Goal: Task Accomplishment & Management: Manage account settings

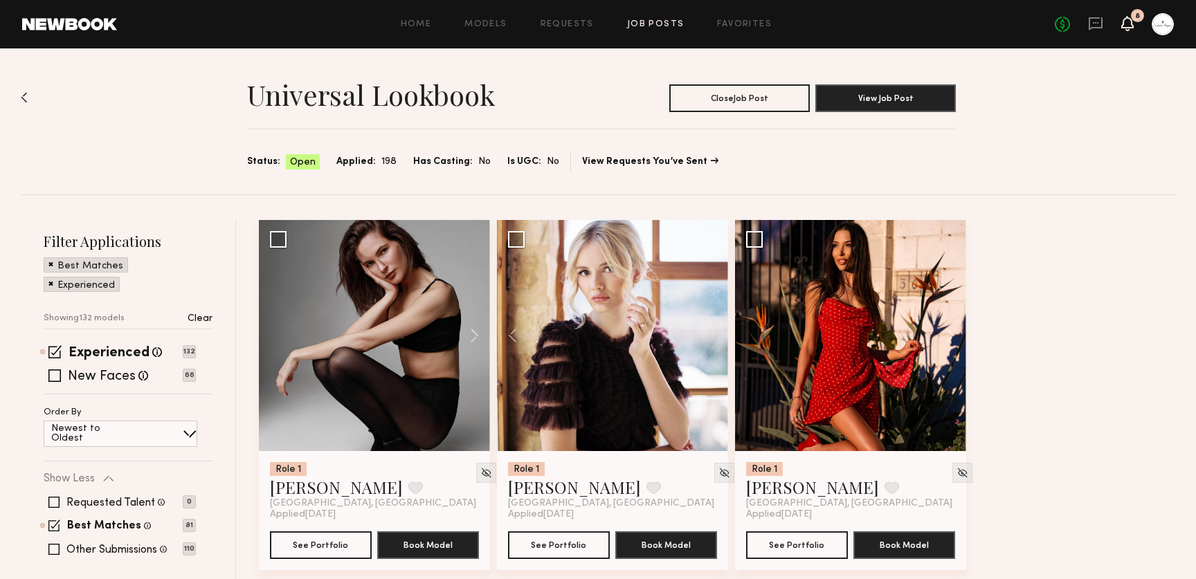
scroll to position [1473, 0]
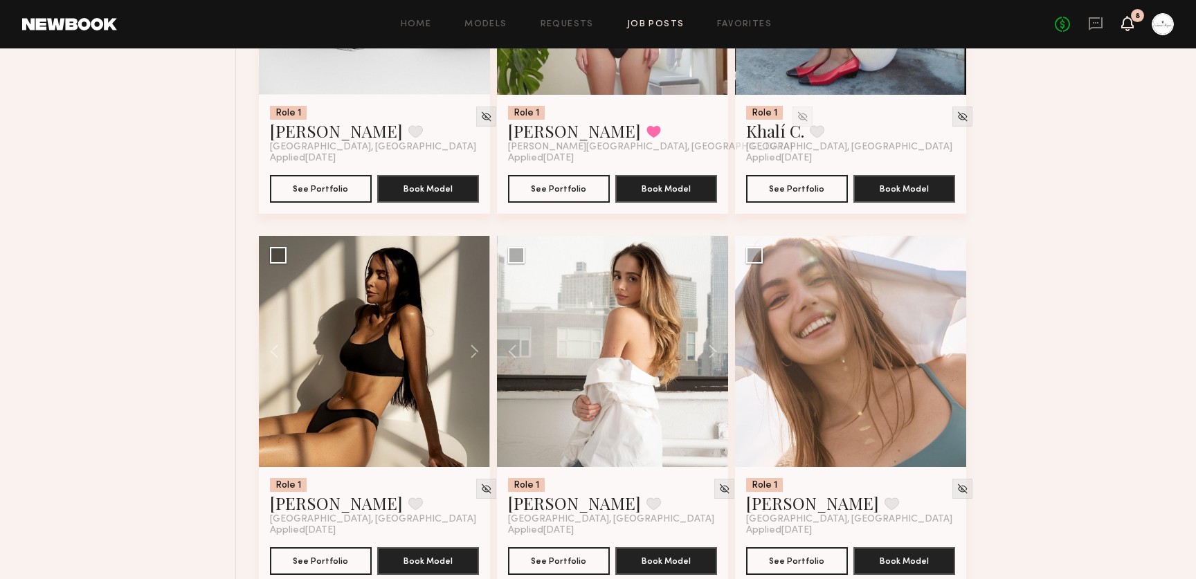
click at [1131, 21] on icon at bounding box center [1127, 23] width 11 height 10
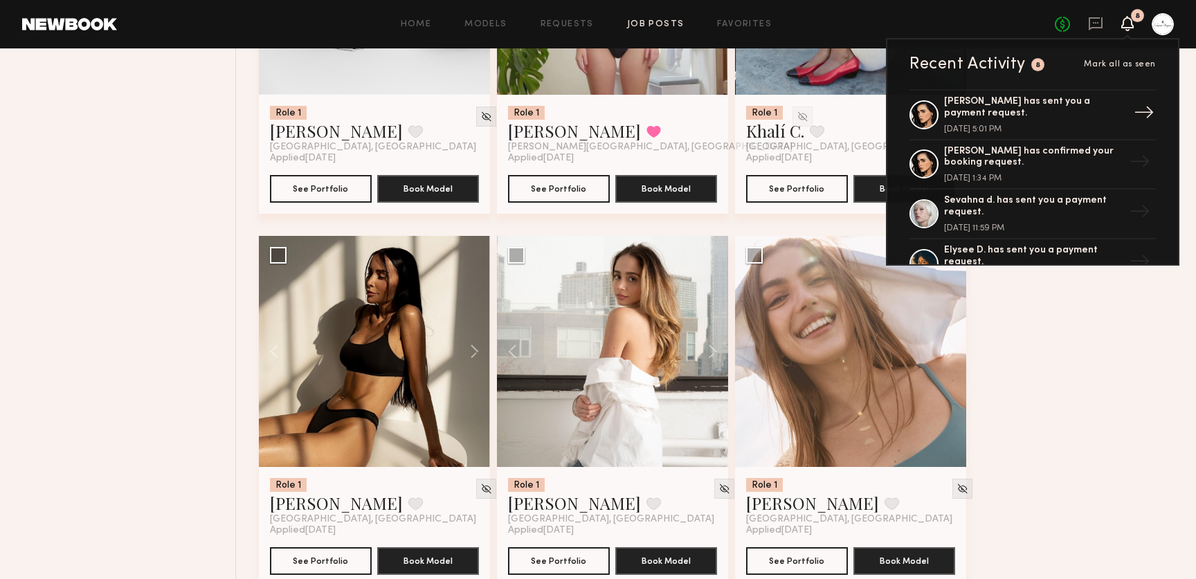
click at [1096, 114] on div "[PERSON_NAME] has sent you a payment request." at bounding box center [1034, 108] width 180 height 24
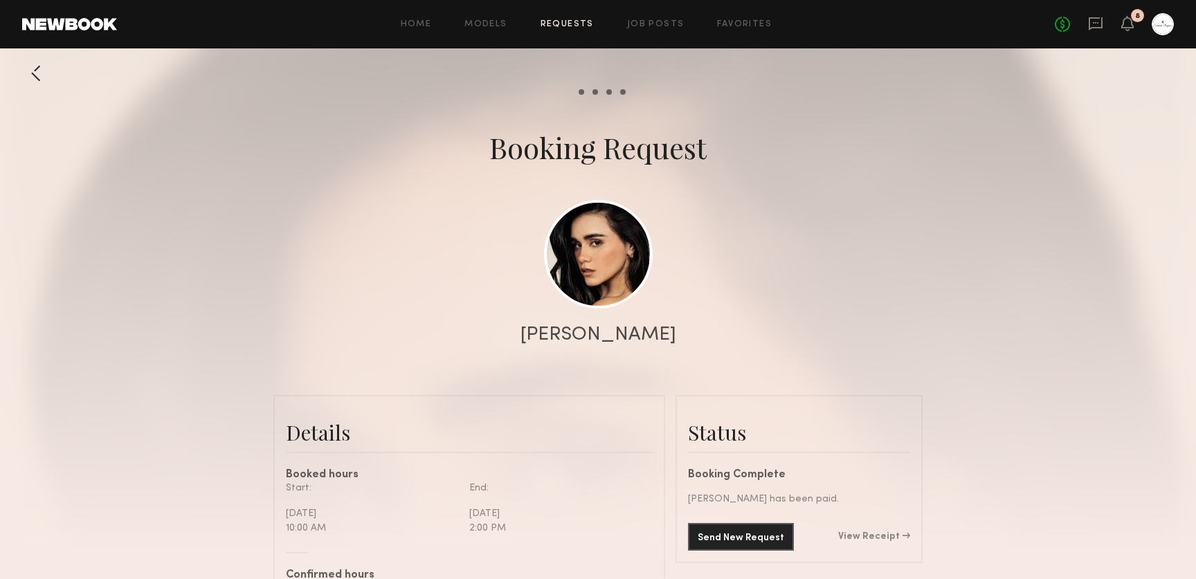
scroll to position [1498, 0]
click at [762, 540] on button "Send New Request" at bounding box center [741, 537] width 106 height 28
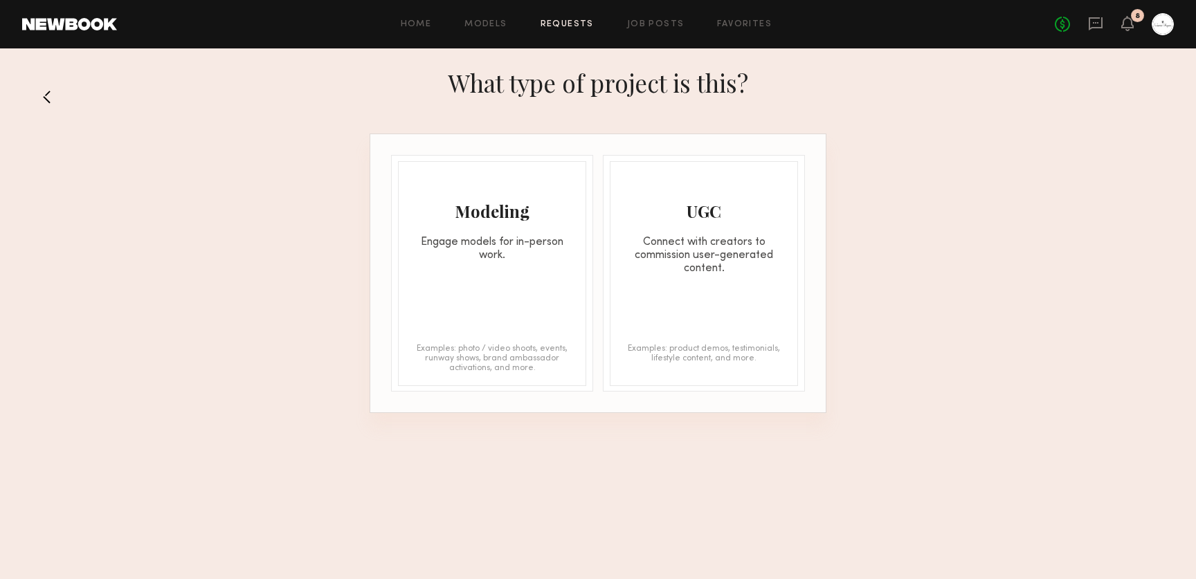
click at [43, 102] on button at bounding box center [53, 97] width 22 height 22
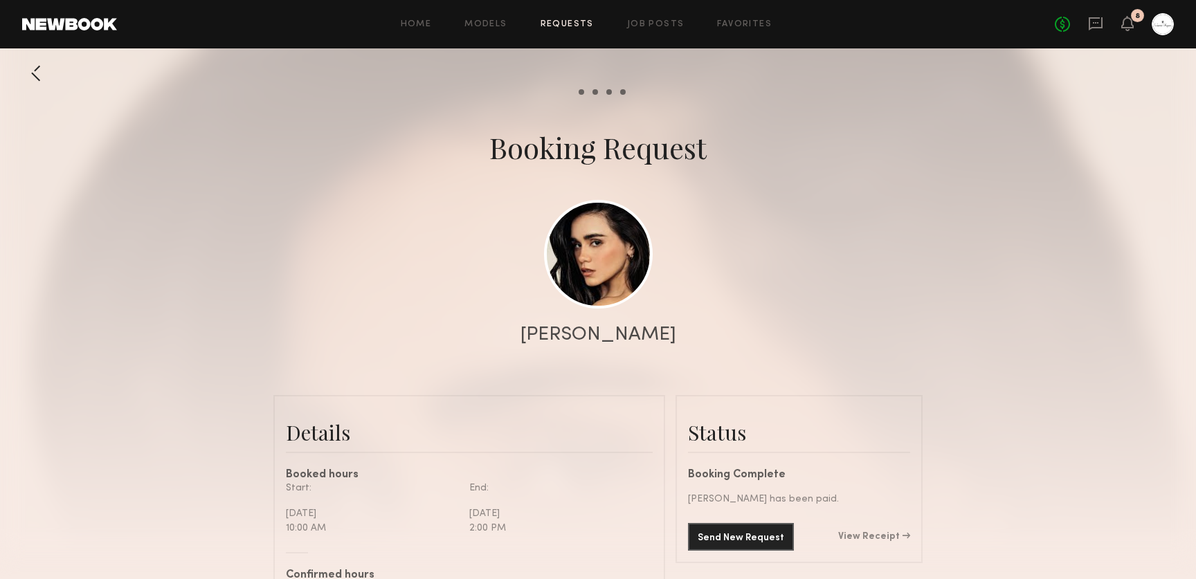
click at [1094, 34] on div "No fees up to $5,000 8" at bounding box center [1114, 24] width 119 height 22
click at [1094, 27] on icon at bounding box center [1096, 23] width 14 height 13
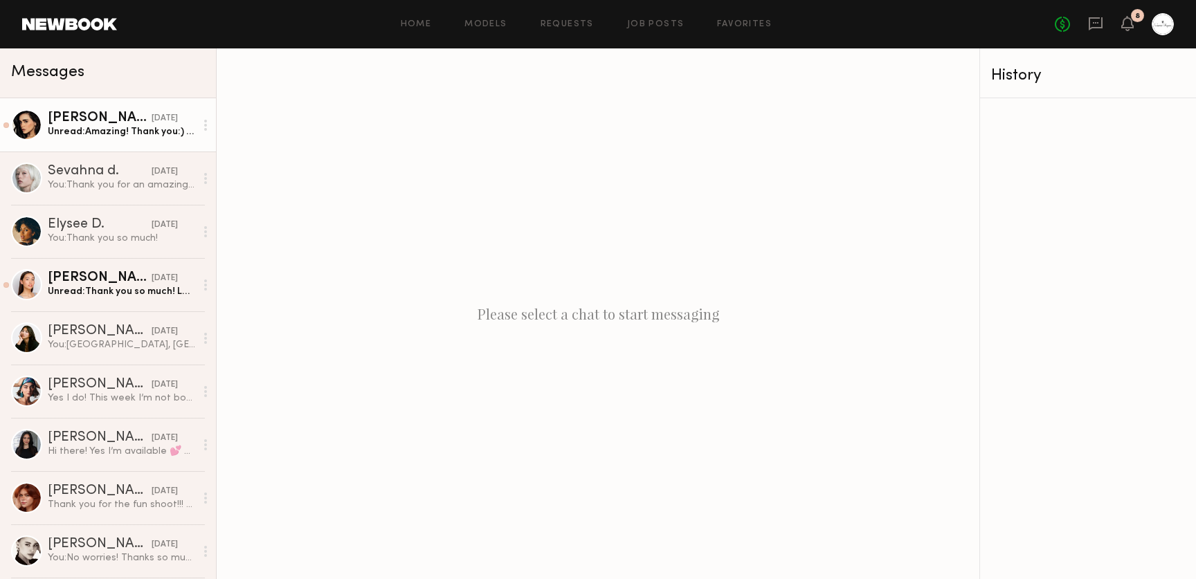
click at [115, 140] on link "[PERSON_NAME] [DATE] Unread: Amazing! Thank you:) see you [DATE]" at bounding box center [108, 124] width 216 height 53
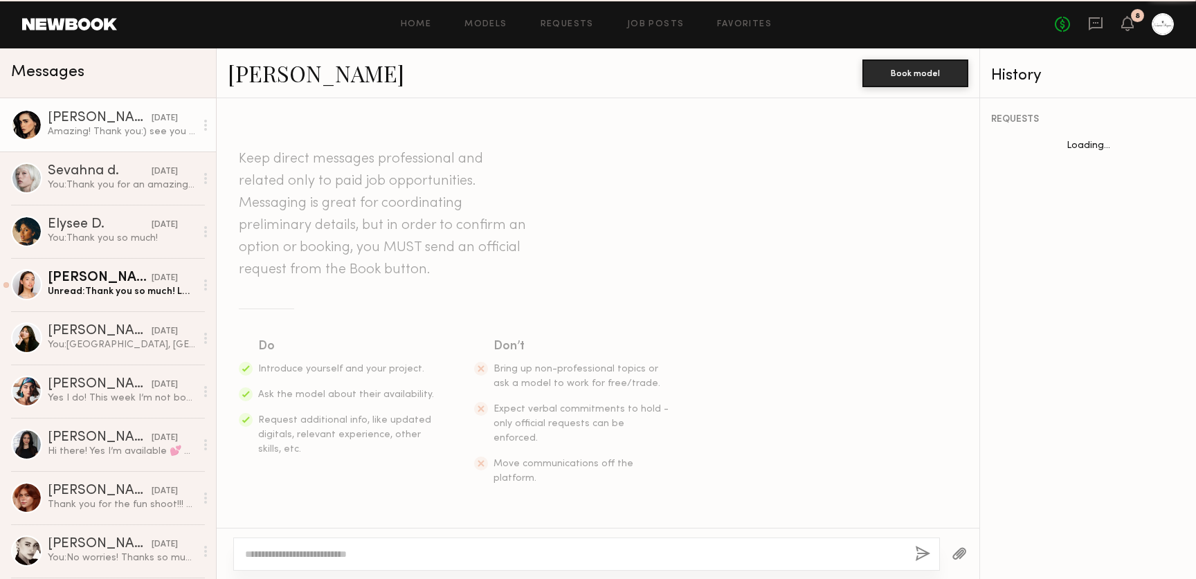
scroll to position [1083, 0]
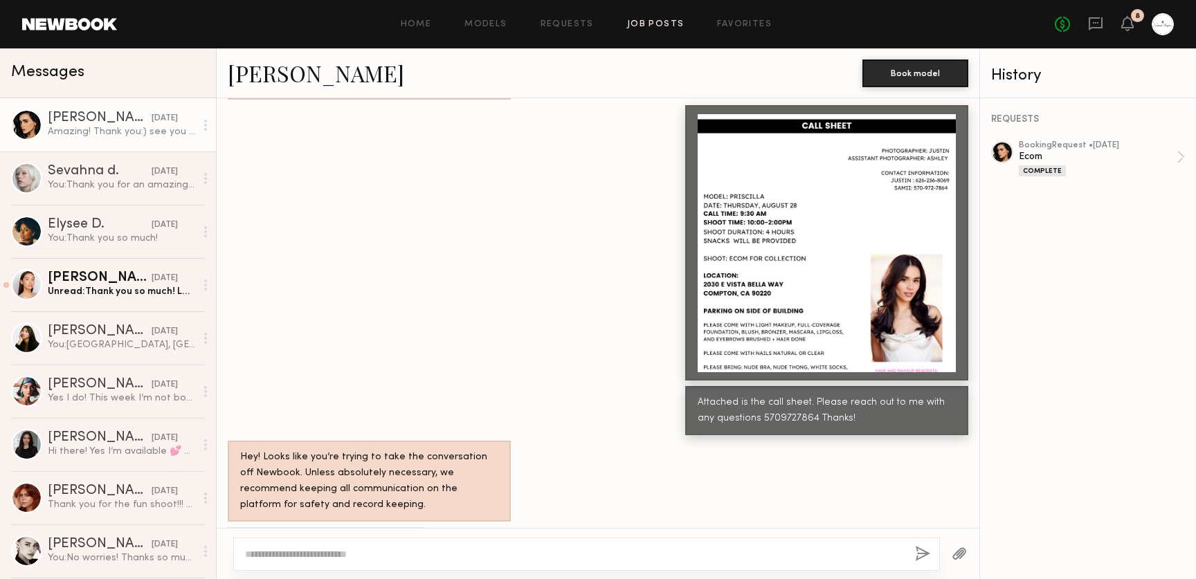
click at [635, 24] on link "Job Posts" at bounding box center [655, 24] width 57 height 9
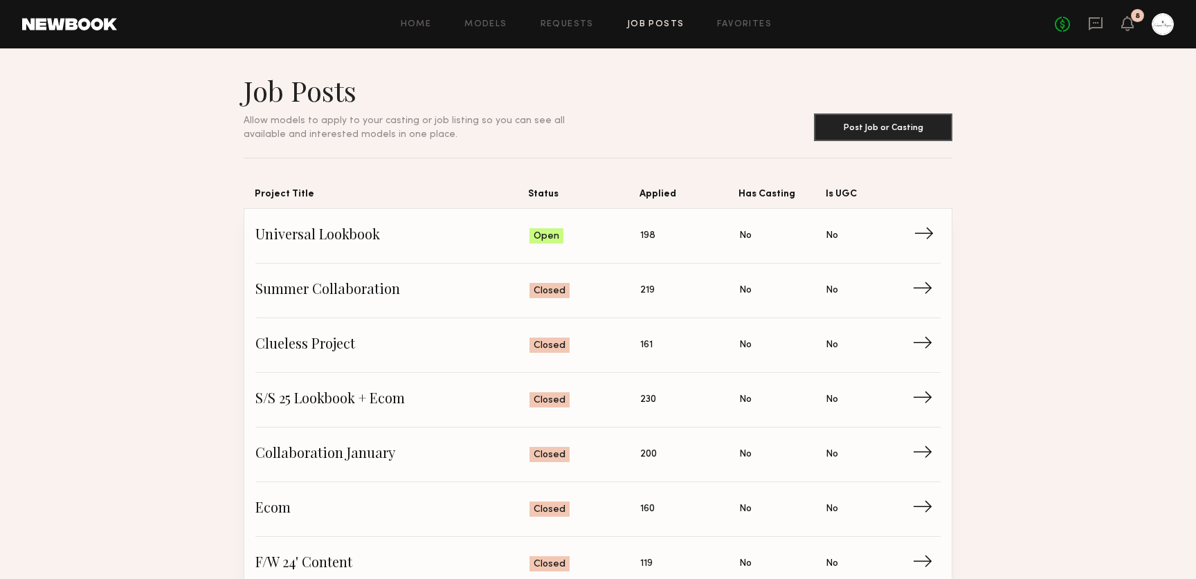
click at [398, 236] on span "Universal Lookbook" at bounding box center [392, 236] width 274 height 21
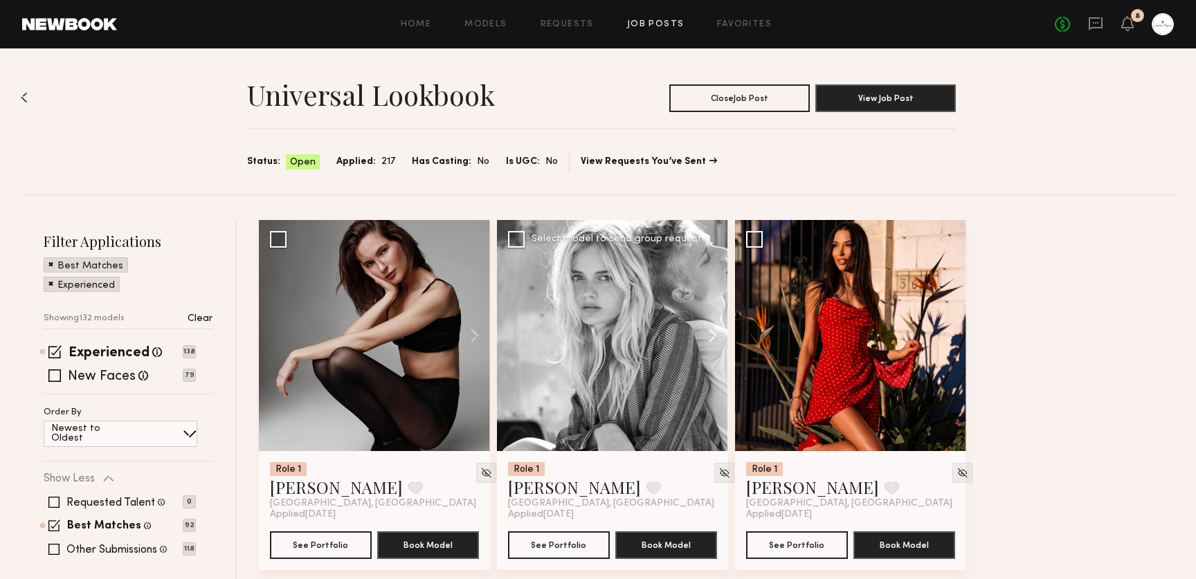
click at [717, 338] on button at bounding box center [706, 335] width 44 height 231
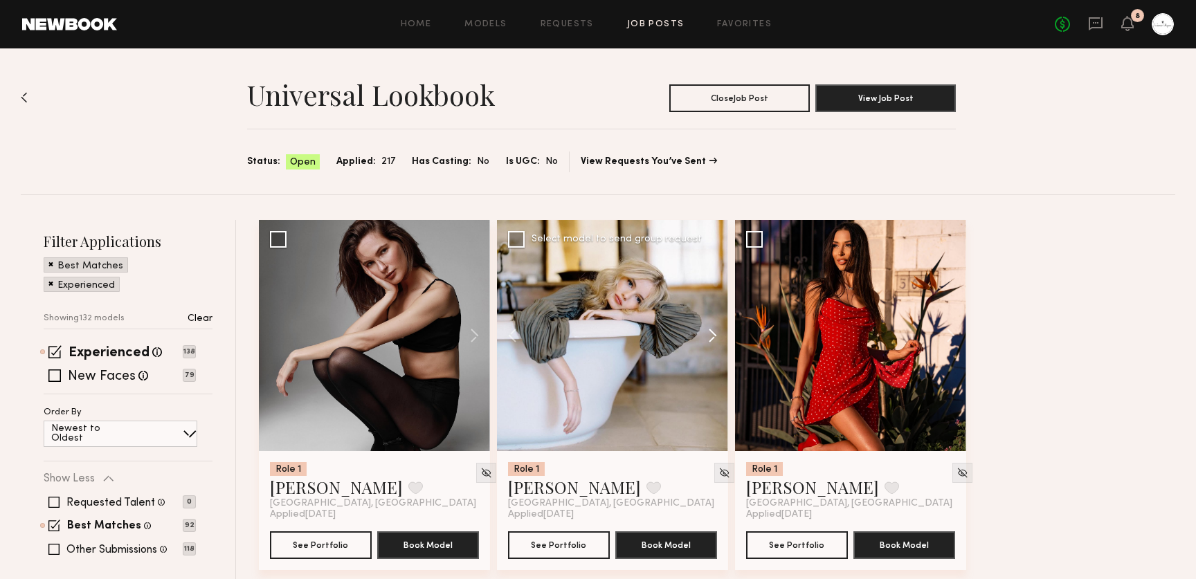
click at [714, 334] on button at bounding box center [706, 335] width 44 height 231
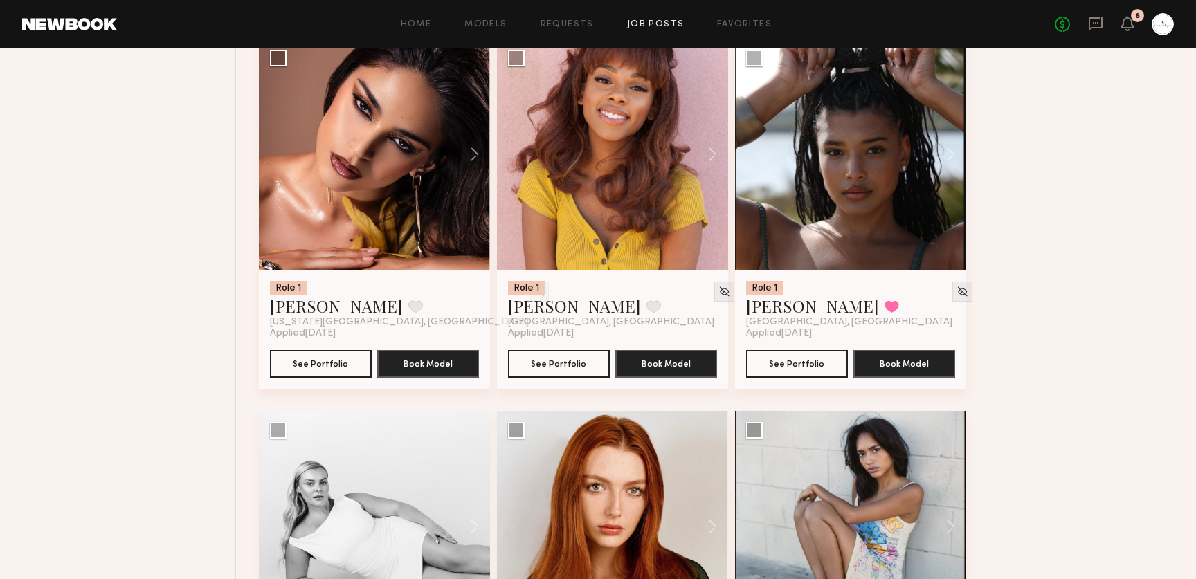
scroll to position [1682, 0]
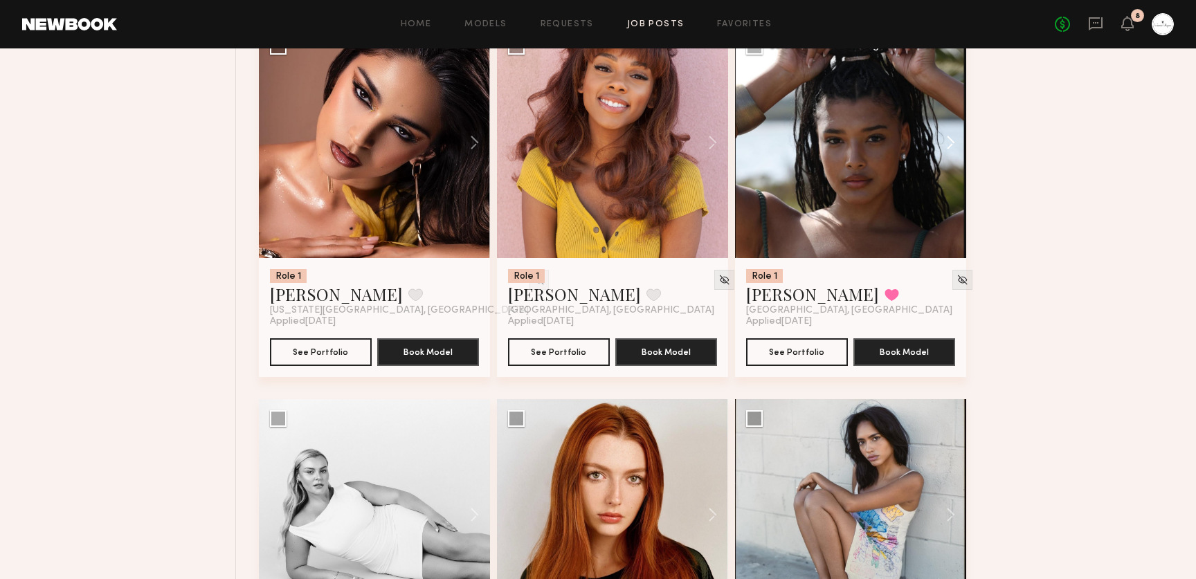
click at [939, 143] on button at bounding box center [944, 142] width 44 height 231
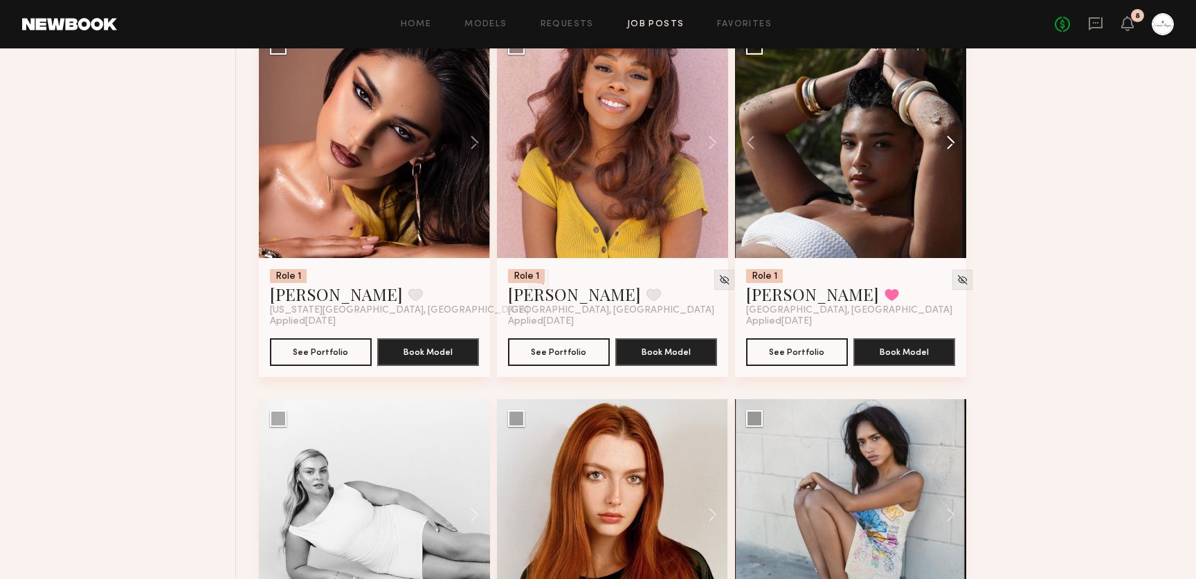
click at [948, 143] on button at bounding box center [944, 142] width 44 height 231
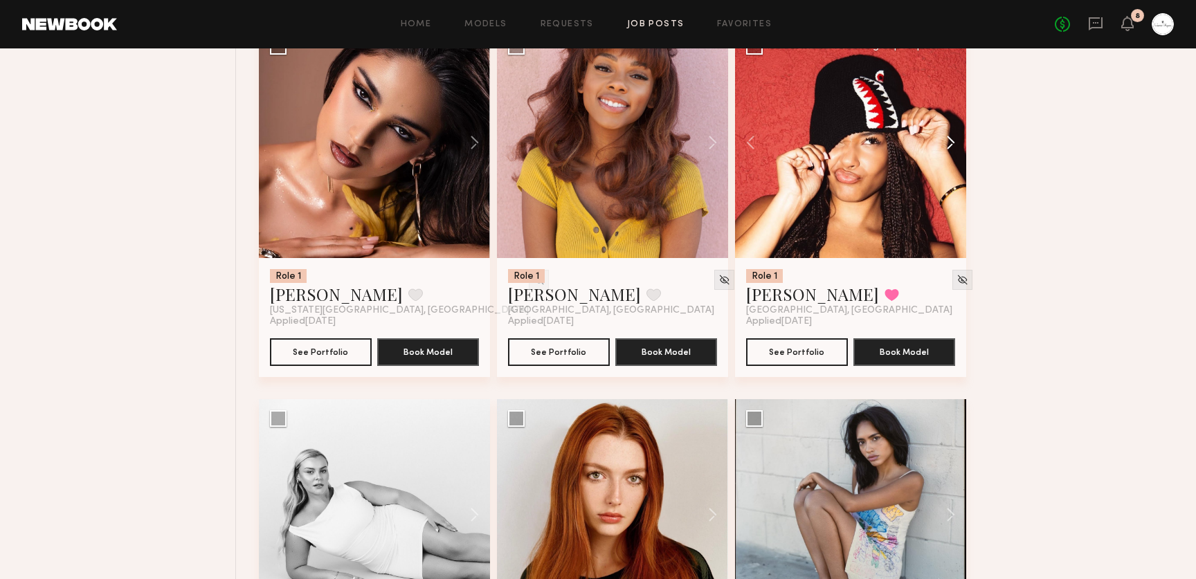
click at [948, 143] on button at bounding box center [944, 142] width 44 height 231
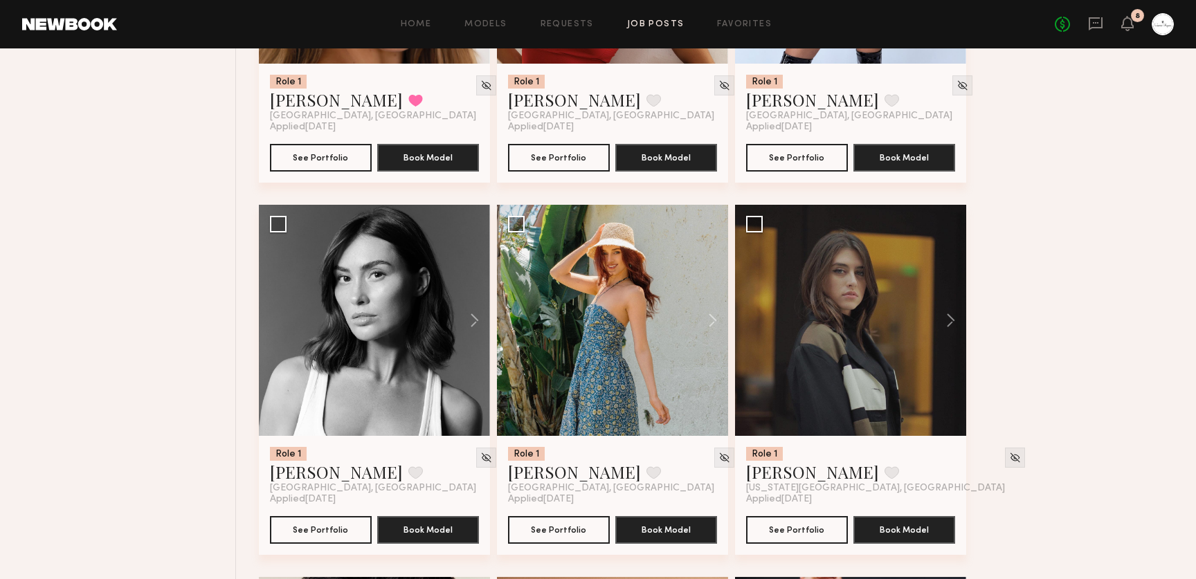
scroll to position [3487, 0]
